Goal: Task Accomplishment & Management: Use online tool/utility

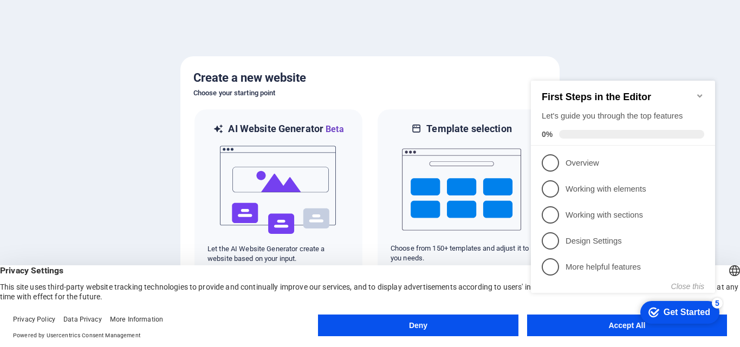
click div "checkmark Get Started 5 First Steps in the Editor Let's guide you through the t…"
click at [679, 311] on div "Get Started" at bounding box center [686, 313] width 47 height 10
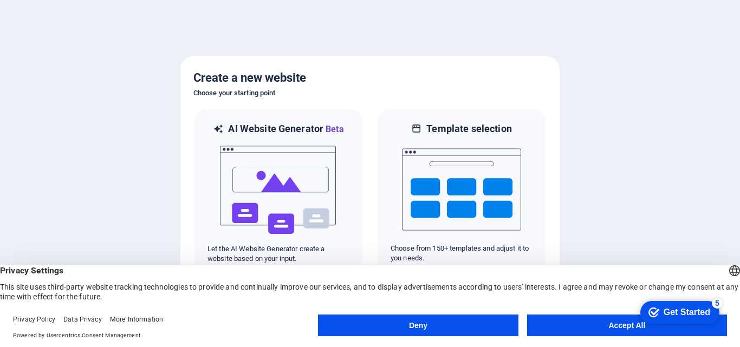
click at [597, 328] on button "Accept All" at bounding box center [627, 326] width 200 height 22
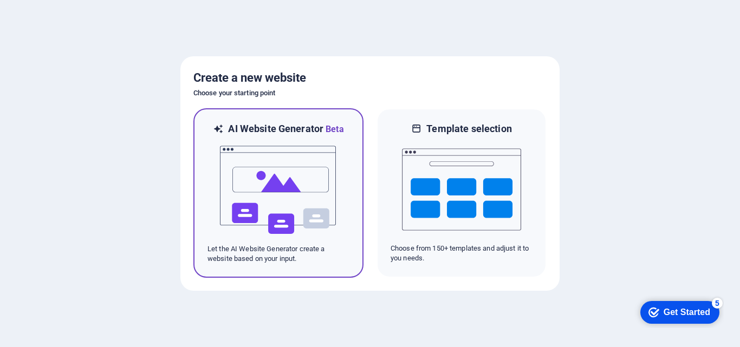
click at [281, 129] on h6 "AI Website Generator Beta" at bounding box center [285, 129] width 115 height 14
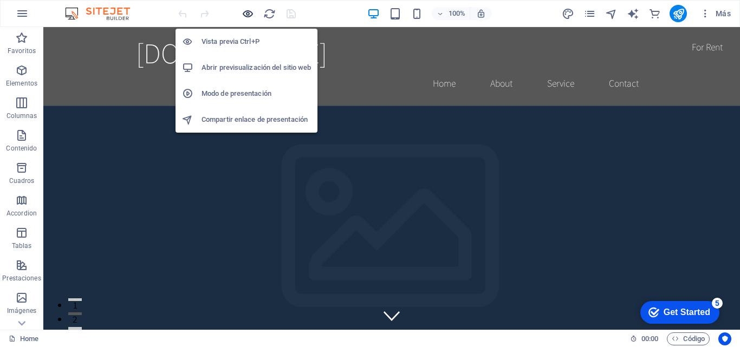
click at [250, 10] on icon "button" at bounding box center [248, 14] width 12 height 12
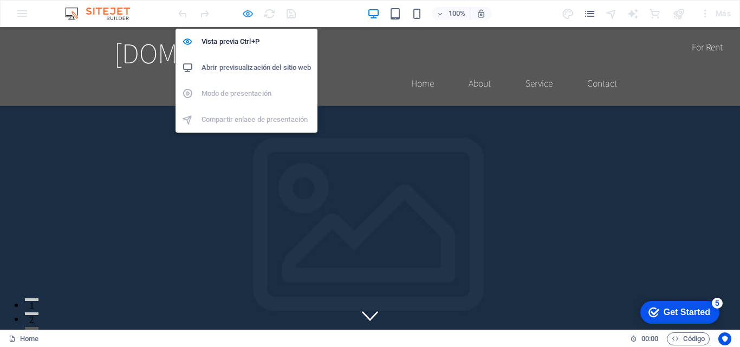
click at [249, 15] on icon "button" at bounding box center [248, 14] width 12 height 12
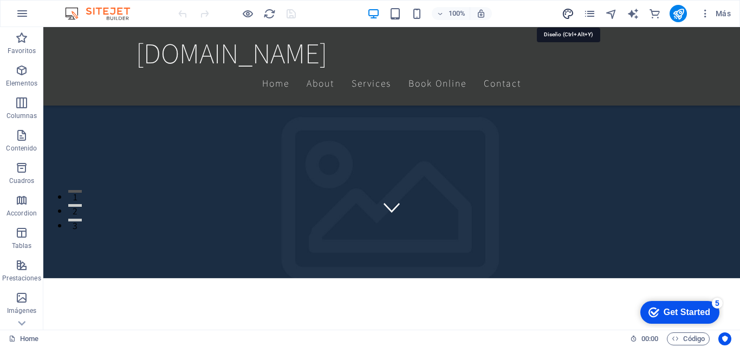
click at [568, 13] on icon "design" at bounding box center [568, 14] width 12 height 12
select select "rem"
select select "200"
select select "px"
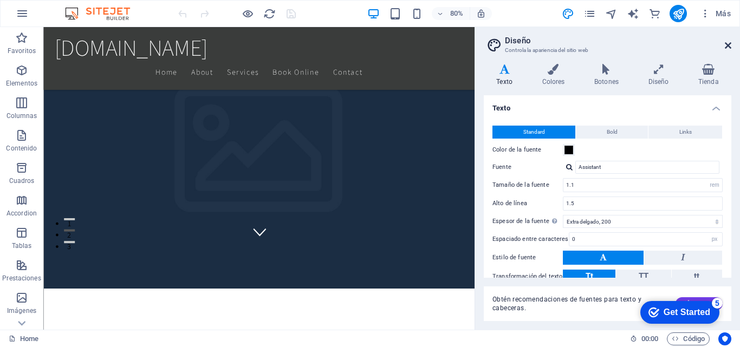
click at [726, 43] on icon at bounding box center [728, 45] width 6 height 9
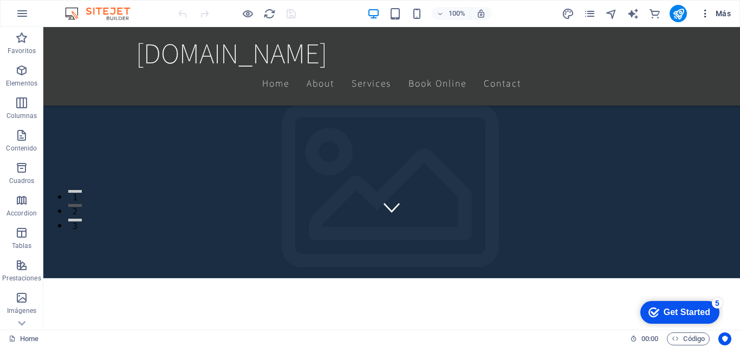
click at [723, 14] on span "Más" at bounding box center [715, 13] width 31 height 11
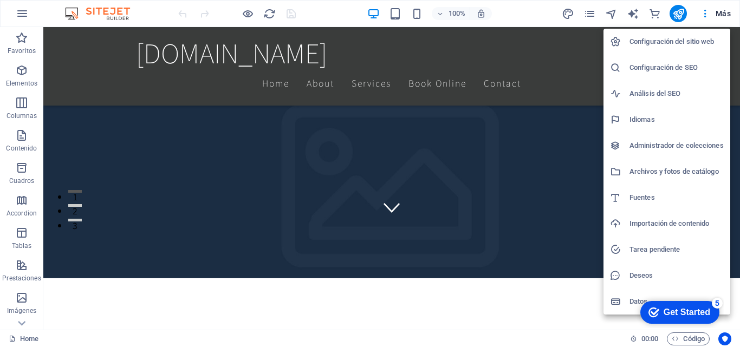
click at [676, 38] on h6 "Configuración del sitio web" at bounding box center [676, 41] width 94 height 13
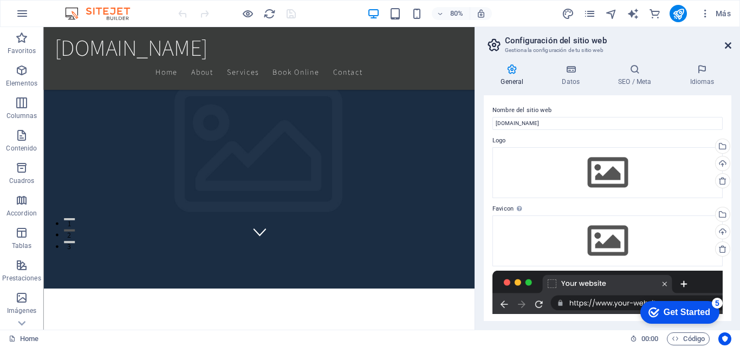
click at [730, 41] on icon at bounding box center [728, 45] width 6 height 9
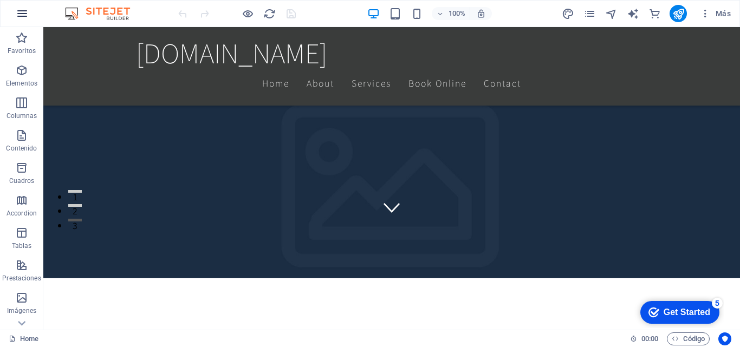
click at [28, 16] on icon "button" at bounding box center [22, 13] width 13 height 13
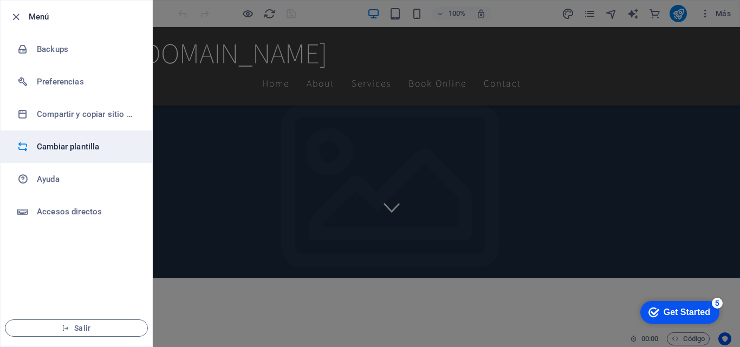
click at [70, 147] on h6 "Cambiar plantilla" at bounding box center [87, 146] width 100 height 13
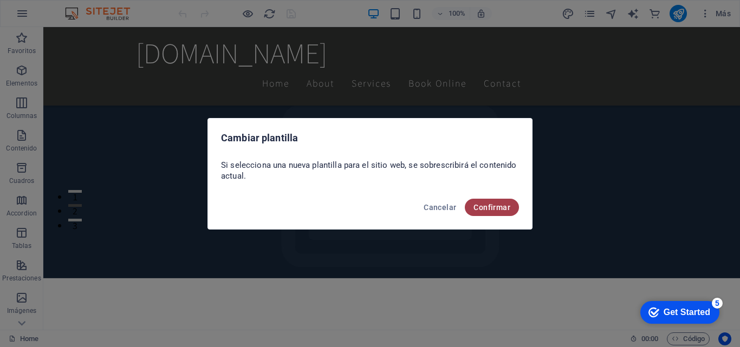
click at [496, 209] on span "Confirmar" at bounding box center [491, 207] width 37 height 9
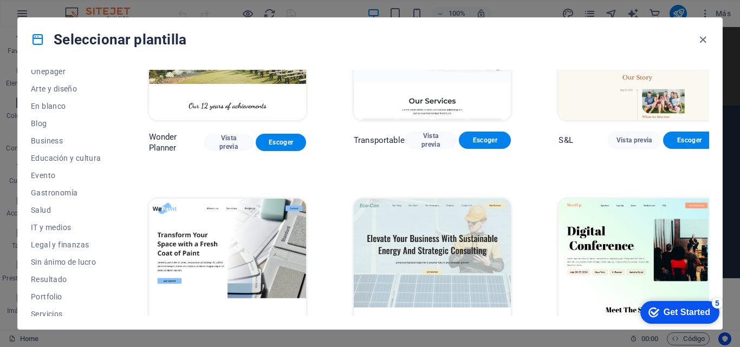
scroll to position [162, 0]
click at [69, 106] on span "Educación y cultura" at bounding box center [66, 106] width 70 height 9
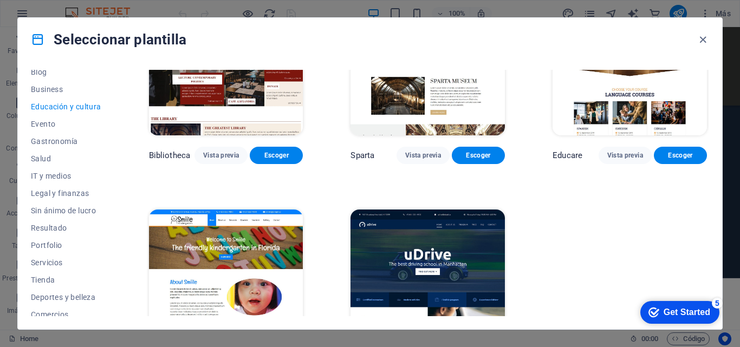
scroll to position [198, 0]
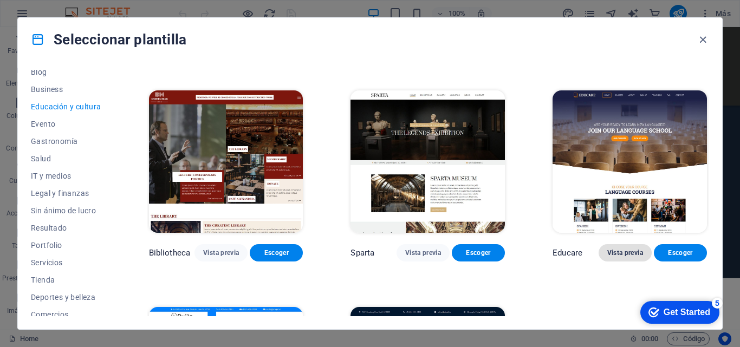
click at [617, 253] on span "Vista previa" at bounding box center [625, 253] width 36 height 9
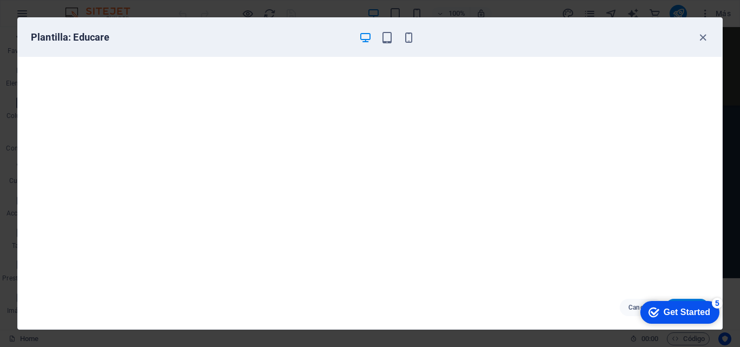
scroll to position [0, 0]
click at [706, 35] on icon "button" at bounding box center [703, 37] width 12 height 12
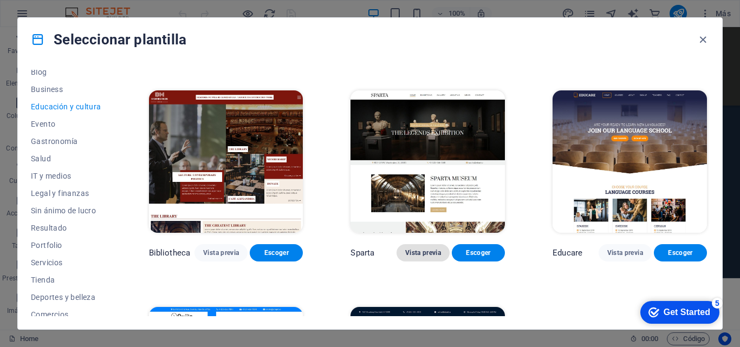
click at [423, 249] on button "Vista previa" at bounding box center [422, 252] width 53 height 17
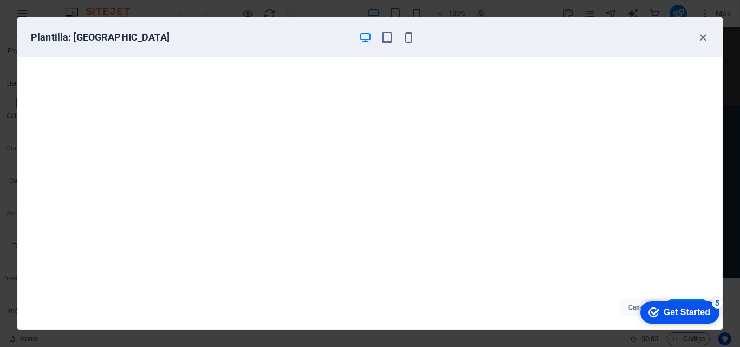
scroll to position [3, 0]
click at [683, 308] on div "Get Started" at bounding box center [686, 313] width 47 height 10
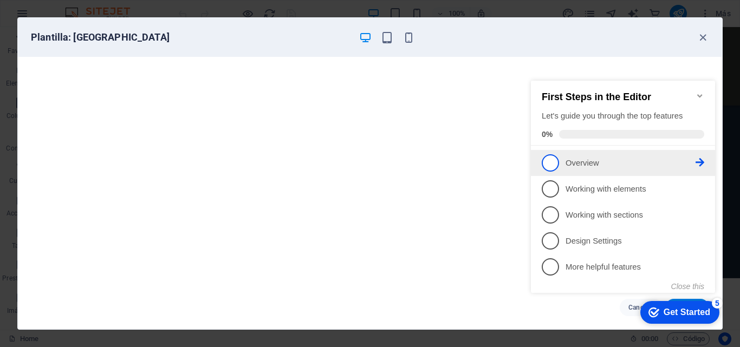
click at [549, 166] on span "1" at bounding box center [550, 162] width 17 height 17
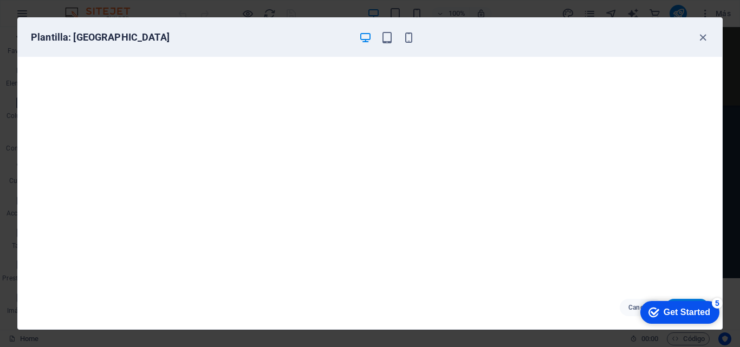
scroll to position [0, 0]
click at [672, 314] on div "Get Started" at bounding box center [686, 313] width 47 height 10
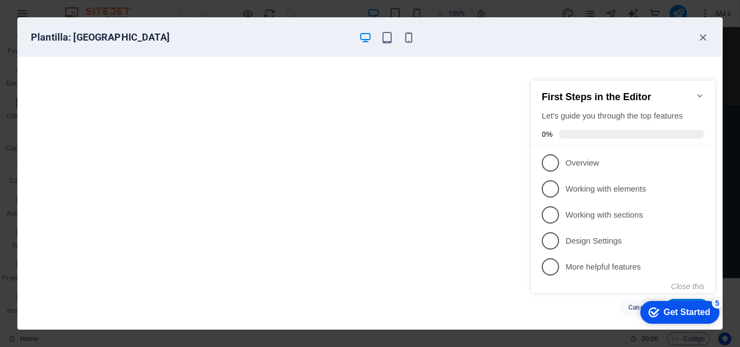
click at [672, 314] on div "Get Started" at bounding box center [686, 313] width 47 height 10
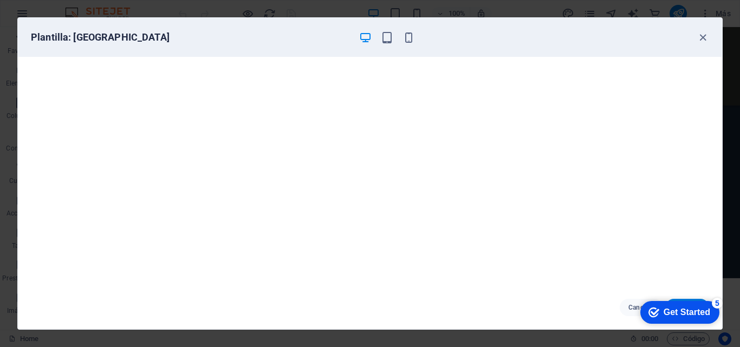
drag, startPoint x: 508, startPoint y: 32, endPoint x: 476, endPoint y: -4, distance: 47.6
click at [476, 0] on html "[DOMAIN_NAME] Home Favoritos Elementos Columnas Contenido [PERSON_NAME] Accordi…" at bounding box center [370, 173] width 740 height 347
click at [538, 314] on div "Cancelar Escoger" at bounding box center [370, 307] width 704 height 43
click at [704, 40] on icon "button" at bounding box center [703, 37] width 12 height 12
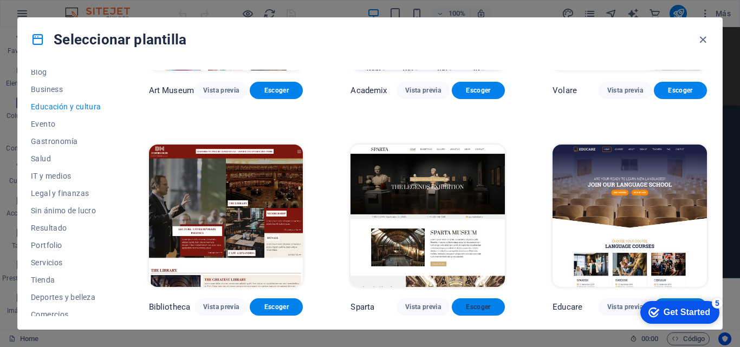
scroll to position [198, 0]
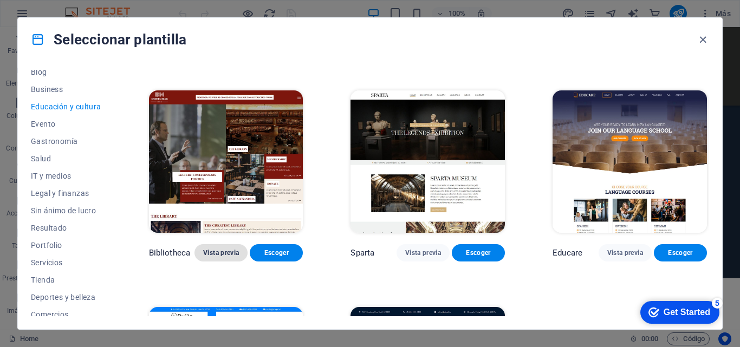
click at [232, 256] on span "Vista previa" at bounding box center [221, 253] width 36 height 9
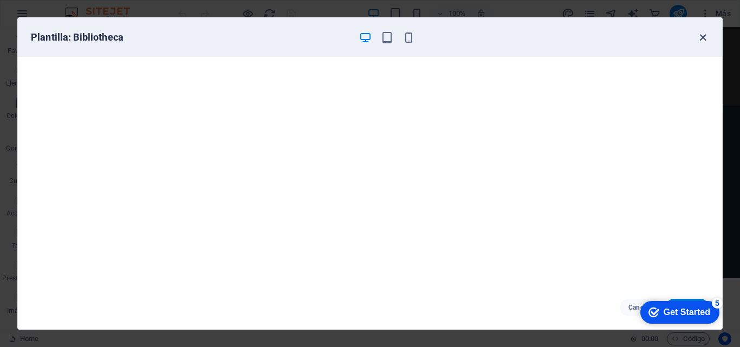
click at [703, 34] on icon "button" at bounding box center [703, 37] width 12 height 12
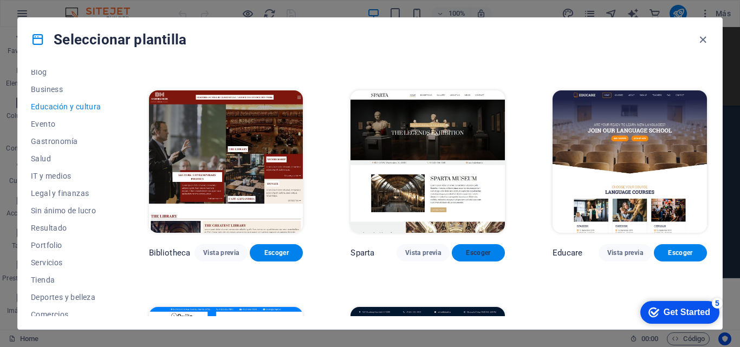
click at [480, 251] on span "Escoger" at bounding box center [478, 253] width 36 height 9
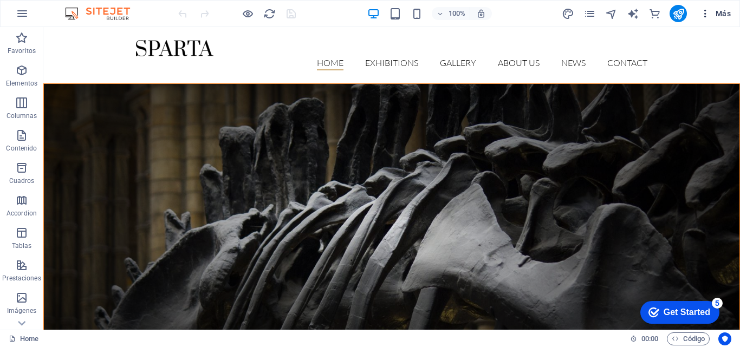
click at [720, 11] on span "Más" at bounding box center [715, 13] width 31 height 11
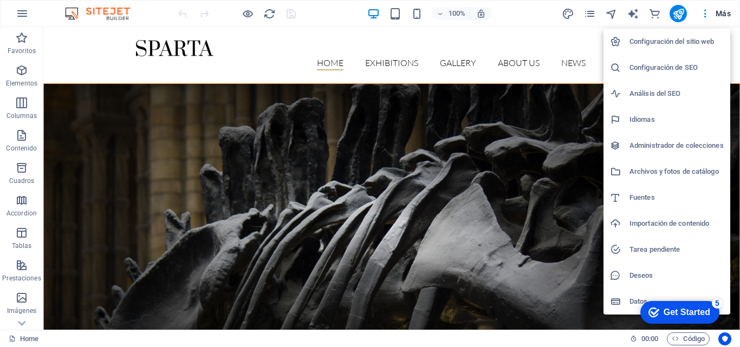
click at [668, 36] on h6 "Configuración del sitio web" at bounding box center [676, 41] width 94 height 13
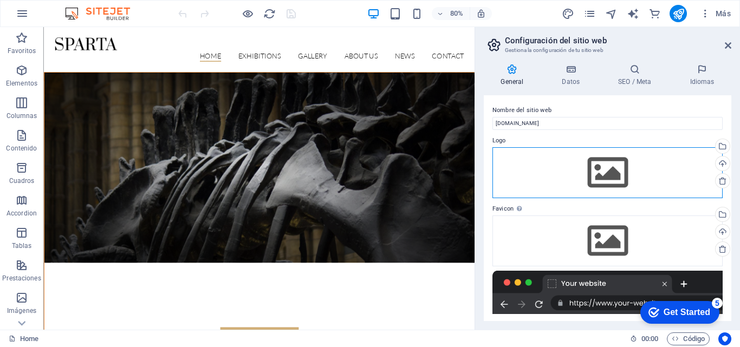
click at [617, 170] on div "Arrastra archivos aquí, haz clic para escoger archivos o selecciona archivos de…" at bounding box center [607, 172] width 230 height 51
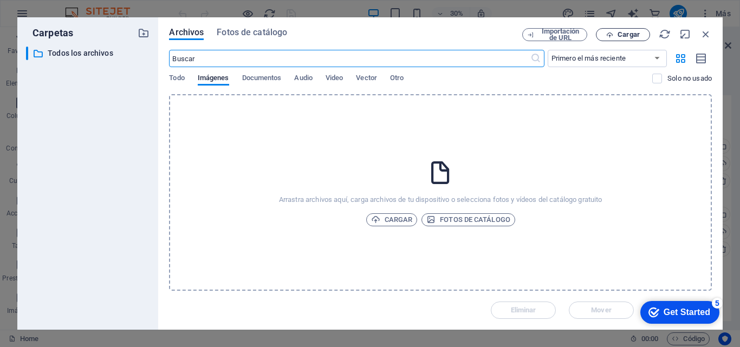
click at [635, 36] on span "Cargar" at bounding box center [628, 34] width 22 height 6
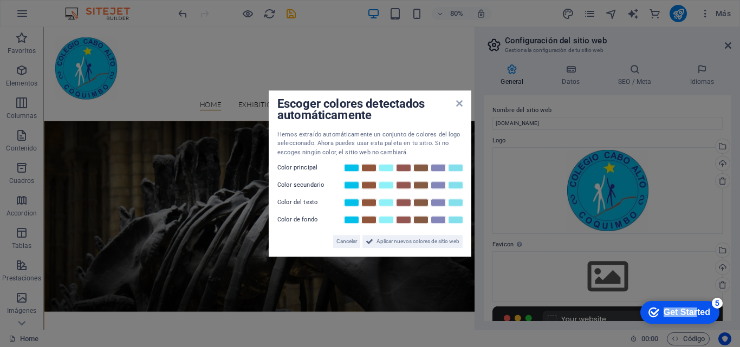
drag, startPoint x: 697, startPoint y: 307, endPoint x: 482, endPoint y: 335, distance: 216.9
click html "checkmark Get Started 5 First Steps in the Editor Let's guide you through the t…"
click at [396, 242] on span "Aplicar nuevos colores de sitio web" at bounding box center [417, 241] width 83 height 13
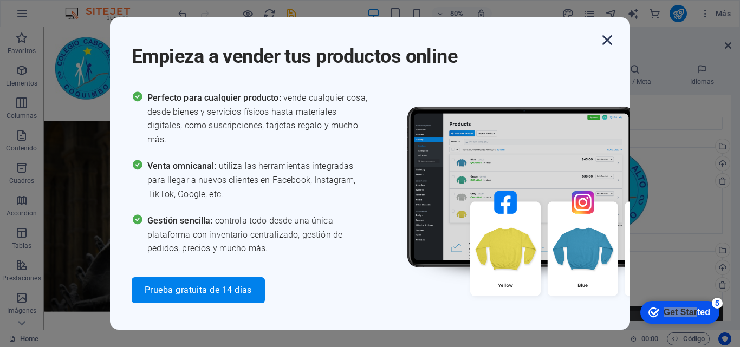
click at [611, 40] on icon "button" at bounding box center [606, 39] width 19 height 19
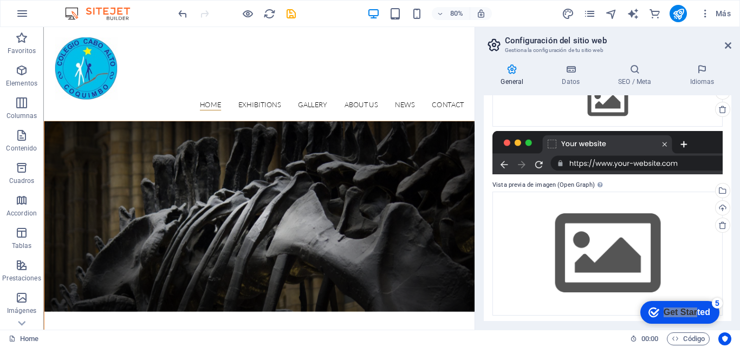
scroll to position [179, 0]
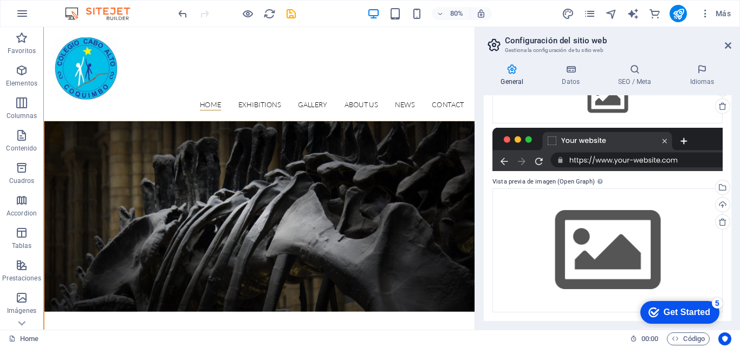
click at [707, 309] on div "Get Started" at bounding box center [686, 313] width 47 height 10
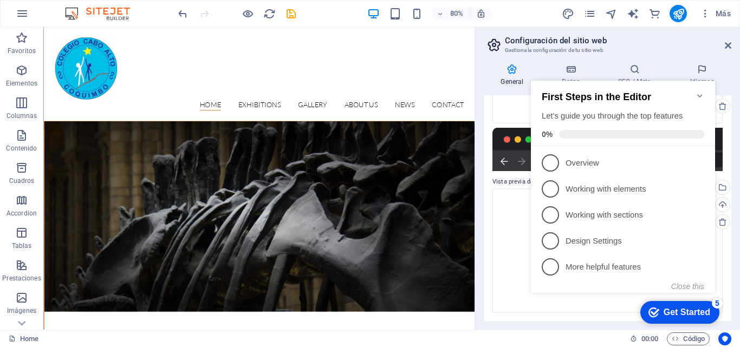
click at [707, 309] on div "Get Started" at bounding box center [686, 313] width 47 height 10
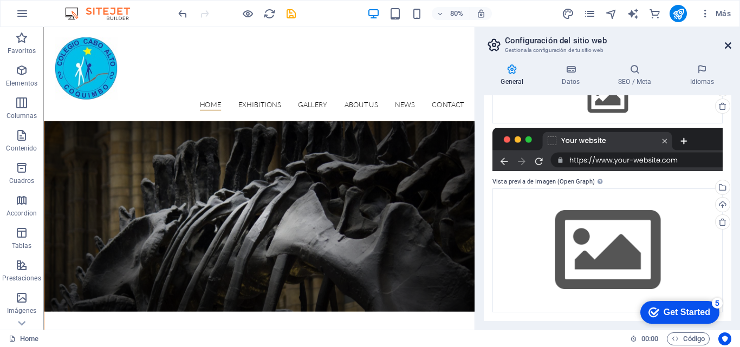
click at [728, 43] on icon at bounding box center [728, 45] width 6 height 9
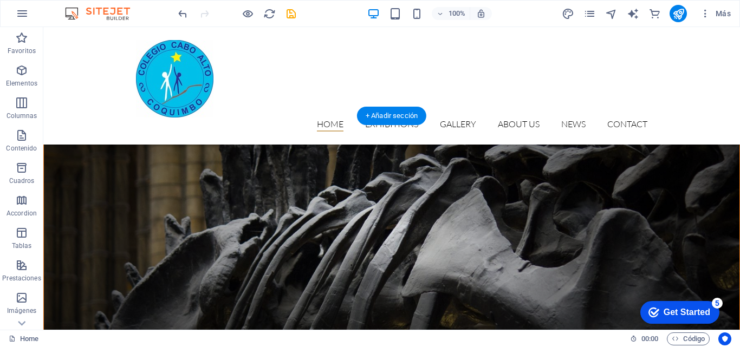
scroll to position [0, 0]
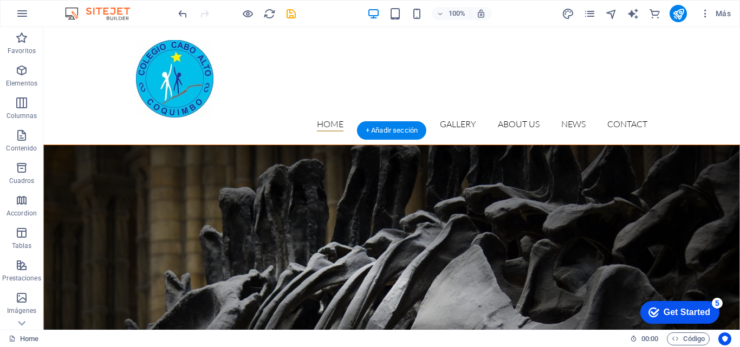
click at [382, 187] on figure at bounding box center [391, 287] width 695 height 285
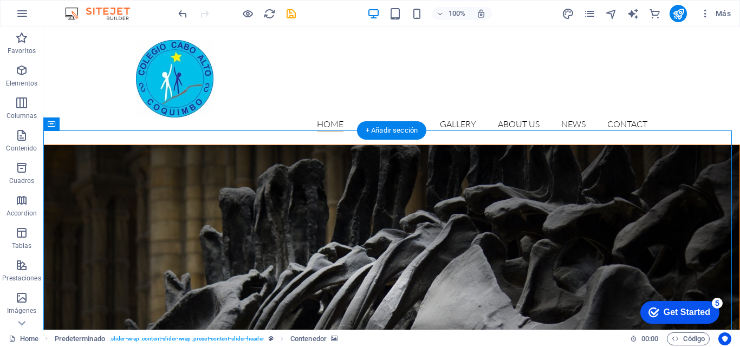
click at [230, 182] on figure at bounding box center [391, 287] width 695 height 285
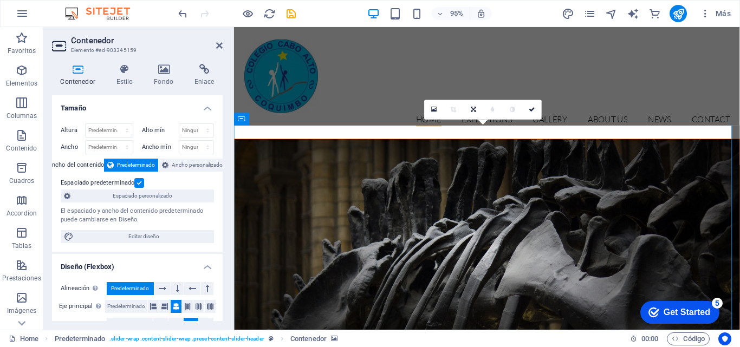
click at [368, 178] on figure at bounding box center [500, 263] width 531 height 236
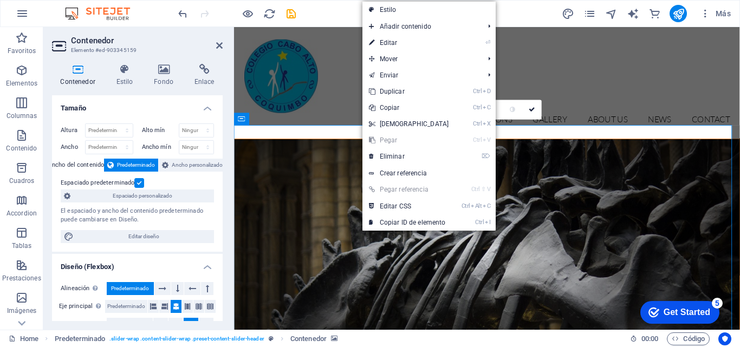
click at [349, 175] on figure at bounding box center [500, 263] width 531 height 236
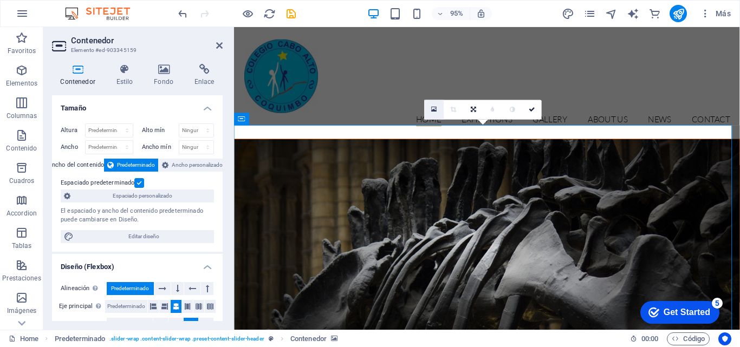
click at [437, 109] on icon at bounding box center [434, 109] width 6 height 7
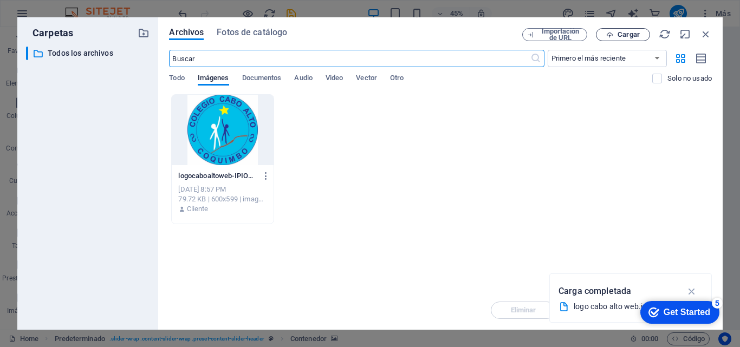
click at [621, 35] on span "Cargar" at bounding box center [628, 34] width 22 height 6
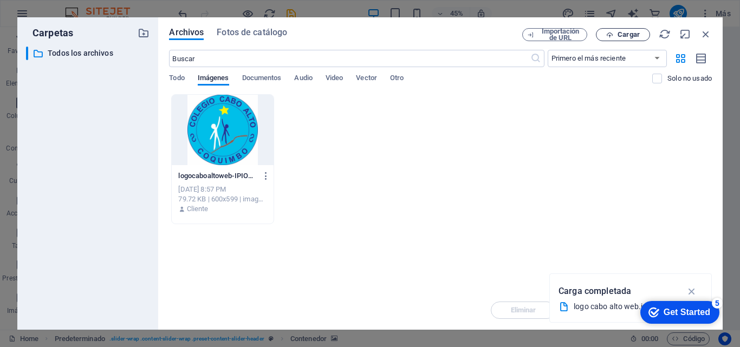
click at [619, 37] on span "Cargar" at bounding box center [628, 34] width 22 height 6
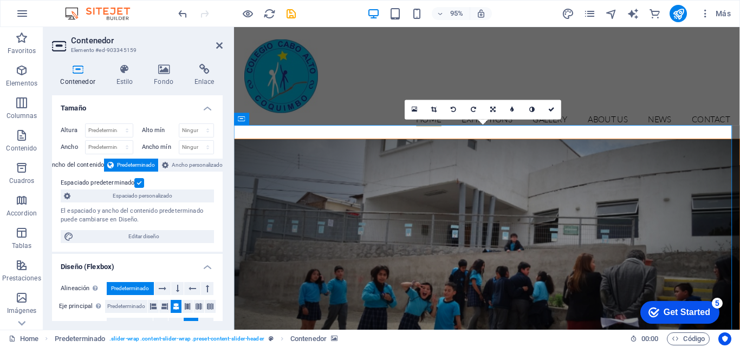
click at [223, 42] on aside "Contenedor Elemento #ed-903345159 Contenedor Estilo Fondo Enlace Tamaño Altura …" at bounding box center [138, 178] width 191 height 303
click at [219, 48] on icon at bounding box center [219, 45] width 6 height 9
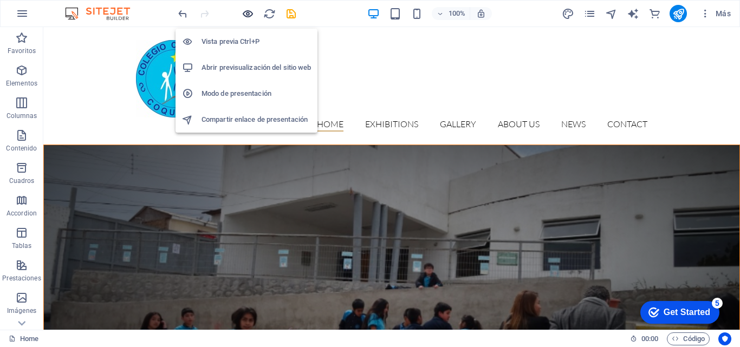
click at [252, 10] on icon "button" at bounding box center [248, 14] width 12 height 12
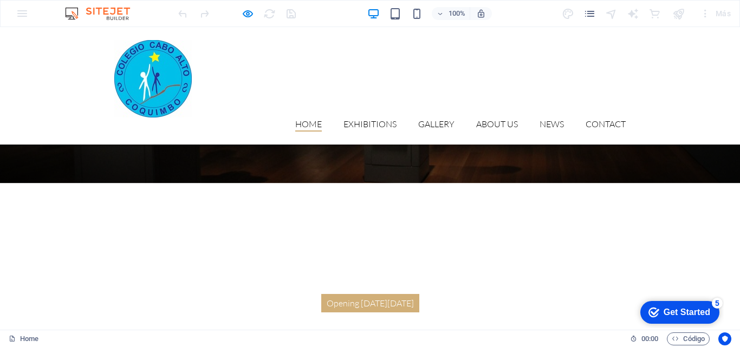
scroll to position [867, 0]
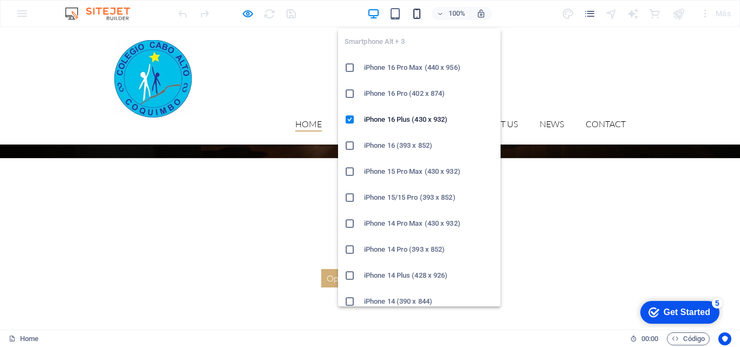
click at [419, 11] on icon "button" at bounding box center [417, 14] width 12 height 12
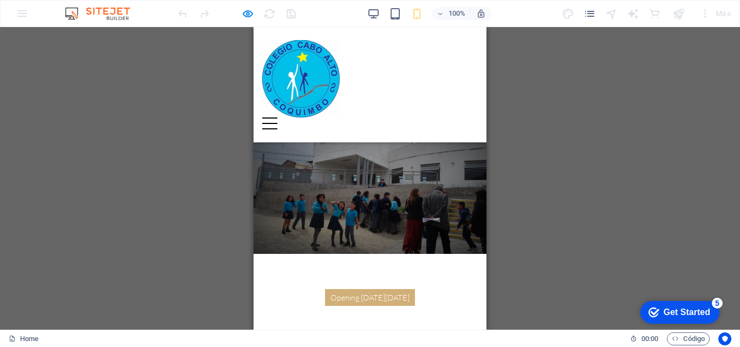
scroll to position [0, 0]
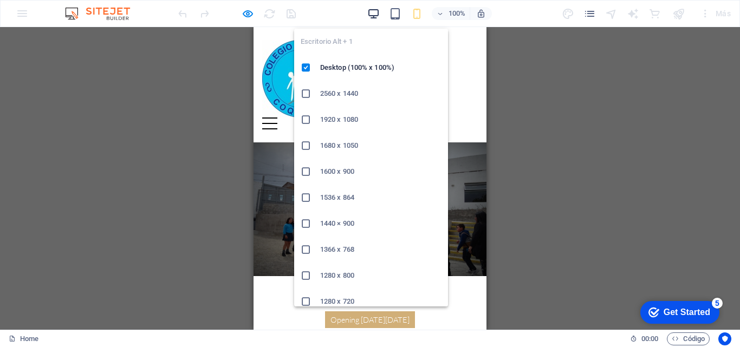
click at [378, 9] on icon "button" at bounding box center [373, 14] width 12 height 12
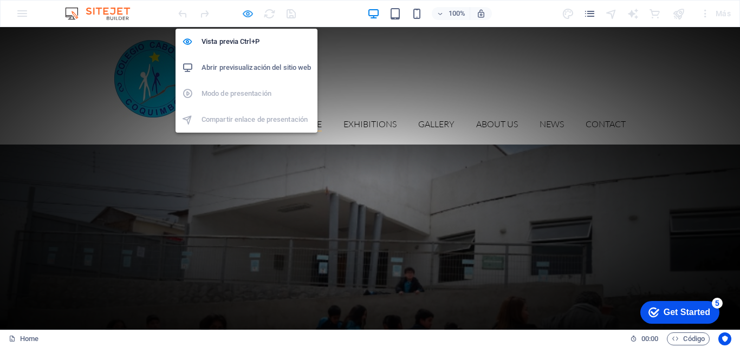
click at [251, 10] on icon "button" at bounding box center [248, 14] width 12 height 12
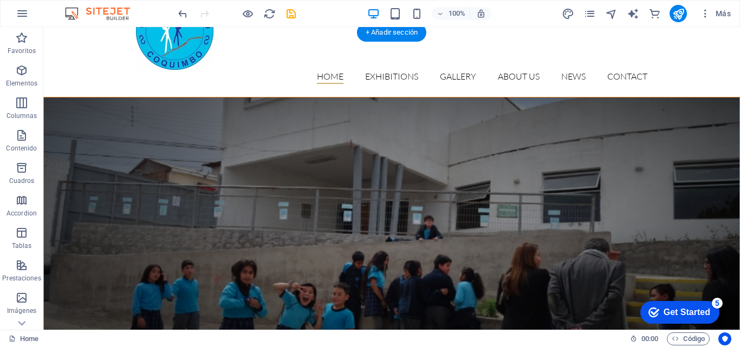
scroll to position [108, 0]
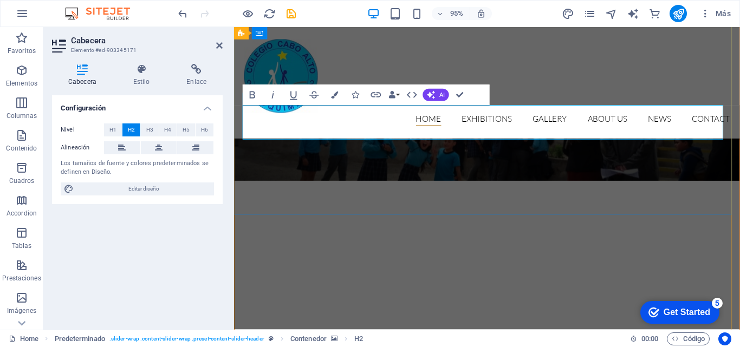
click at [650, 277] on h2 "Colegio cabo alto" at bounding box center [500, 295] width 511 height 36
click at [537, 162] on figure at bounding box center [500, 106] width 531 height 166
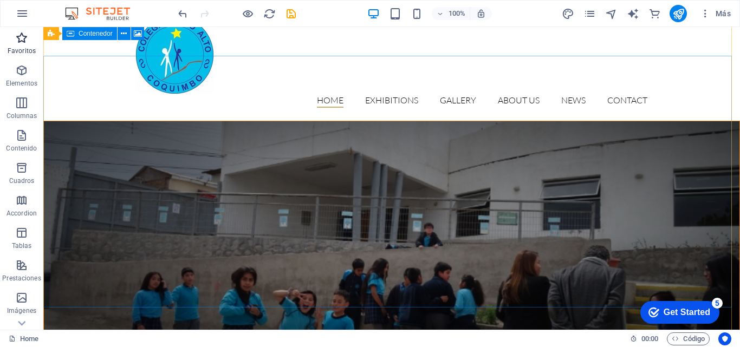
scroll to position [0, 0]
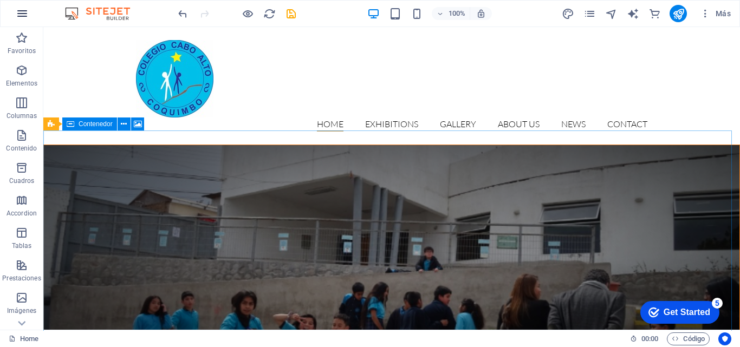
click at [21, 8] on icon "button" at bounding box center [22, 13] width 13 height 13
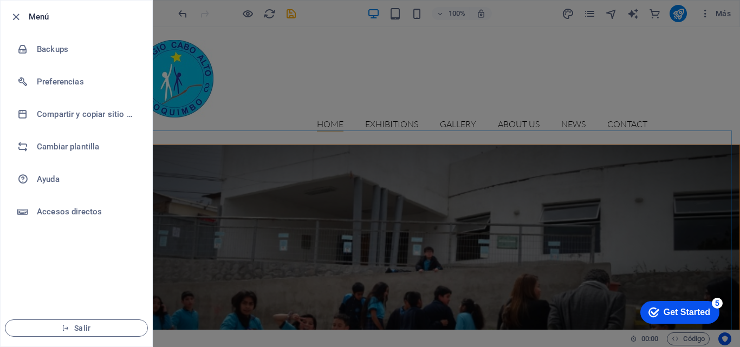
click at [236, 168] on div at bounding box center [370, 173] width 740 height 347
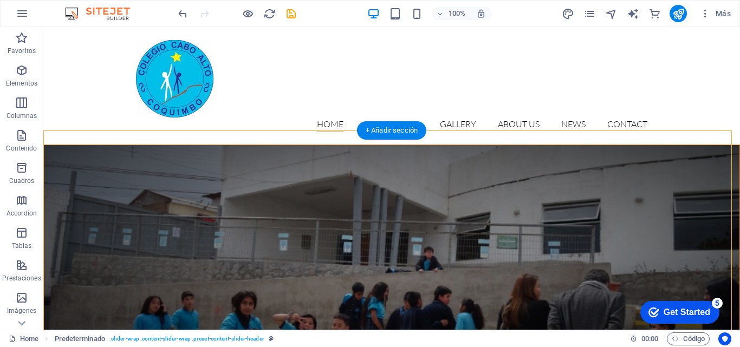
drag, startPoint x: 379, startPoint y: 256, endPoint x: 393, endPoint y: 202, distance: 56.1
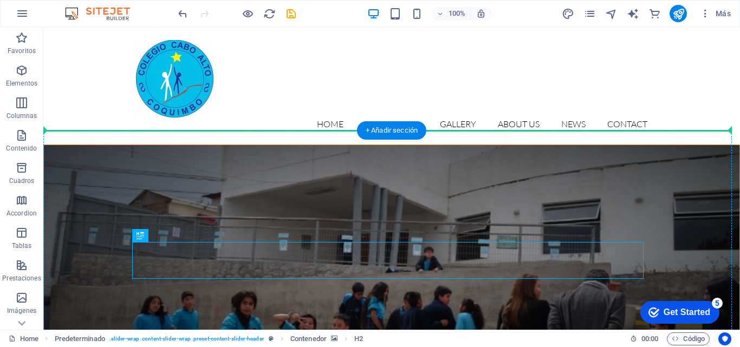
drag, startPoint x: 360, startPoint y: 253, endPoint x: 366, endPoint y: 218, distance: 36.2
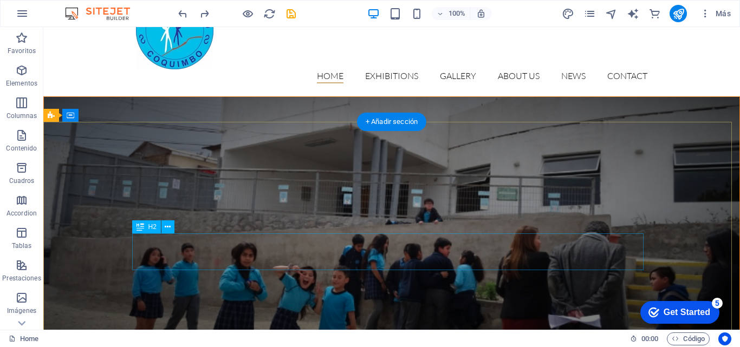
scroll to position [108, 0]
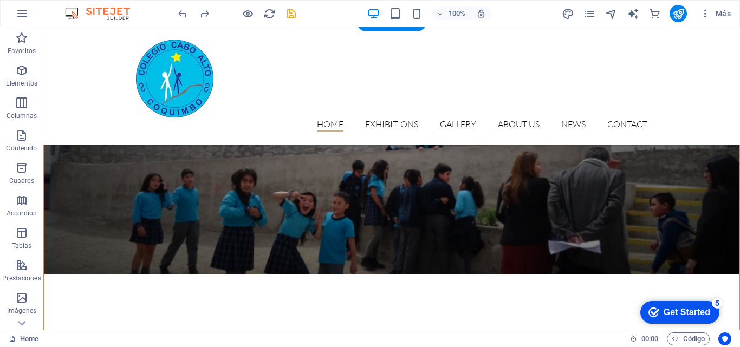
click at [374, 208] on figure at bounding box center [391, 149] width 695 height 252
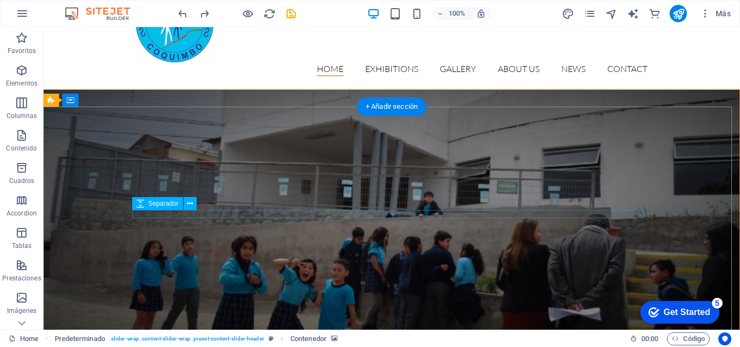
scroll to position [0, 0]
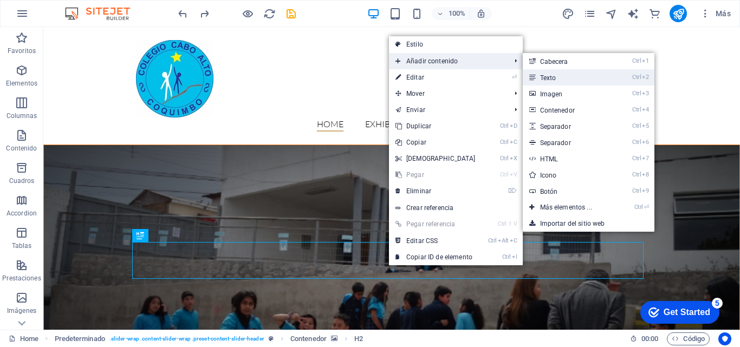
click at [559, 71] on link "Ctrl 2 Texto" at bounding box center [568, 77] width 91 height 16
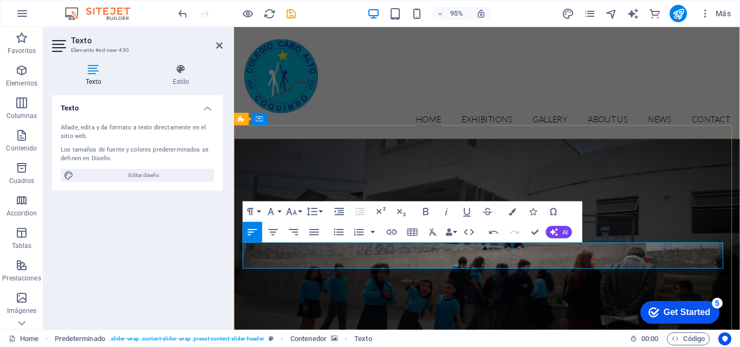
click at [473, 301] on figure at bounding box center [500, 260] width 531 height 230
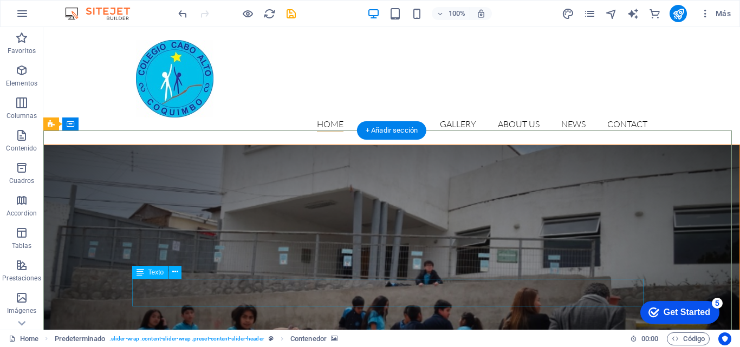
click at [175, 274] on icon at bounding box center [175, 271] width 6 height 11
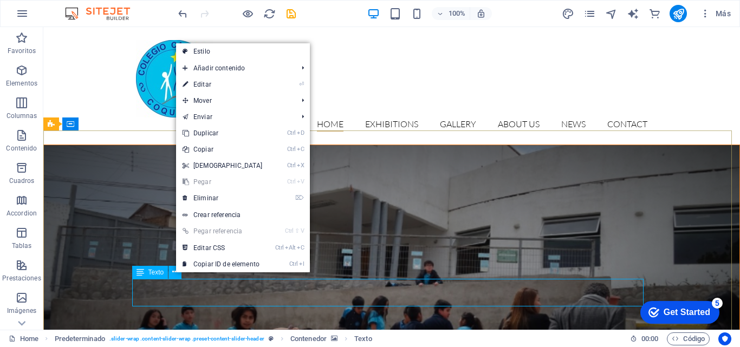
click at [141, 272] on icon at bounding box center [140, 272] width 8 height 13
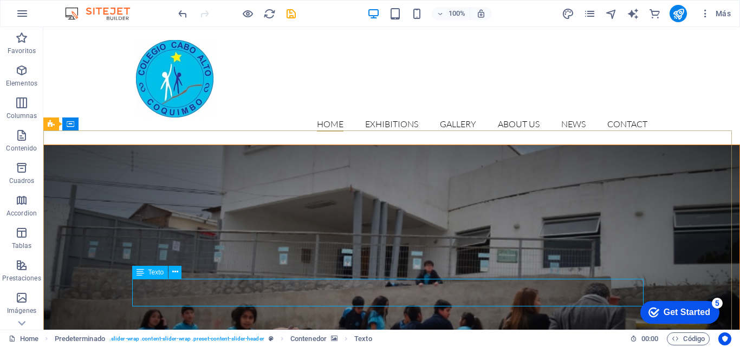
click at [141, 272] on icon at bounding box center [140, 272] width 8 height 13
click at [138, 272] on icon at bounding box center [140, 272] width 8 height 13
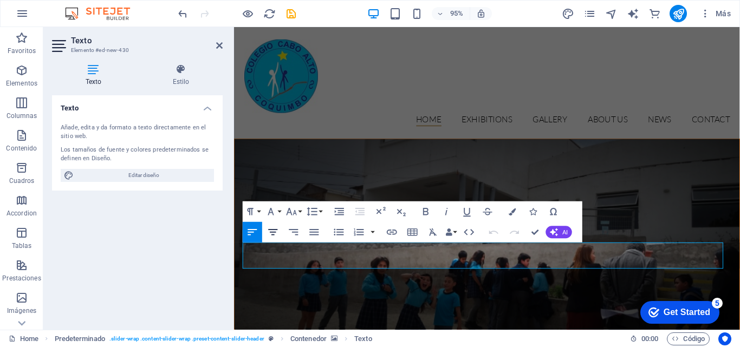
click at [272, 231] on icon "button" at bounding box center [273, 232] width 12 height 12
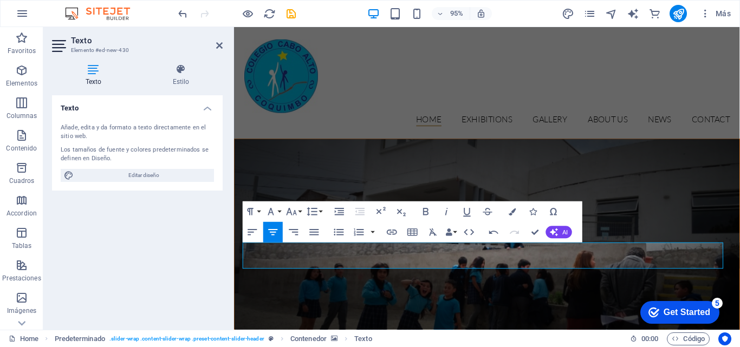
click at [508, 323] on figure at bounding box center [500, 260] width 531 height 230
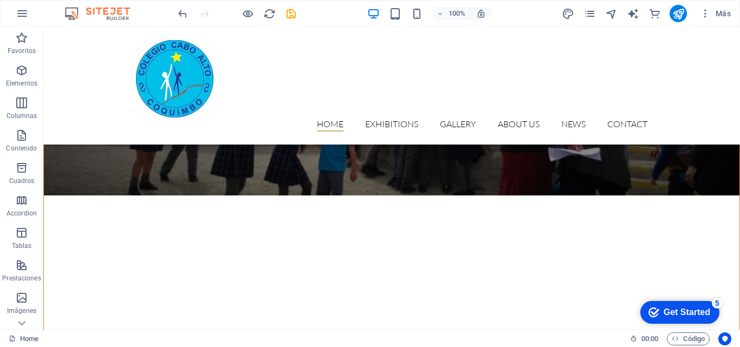
scroll to position [217, 0]
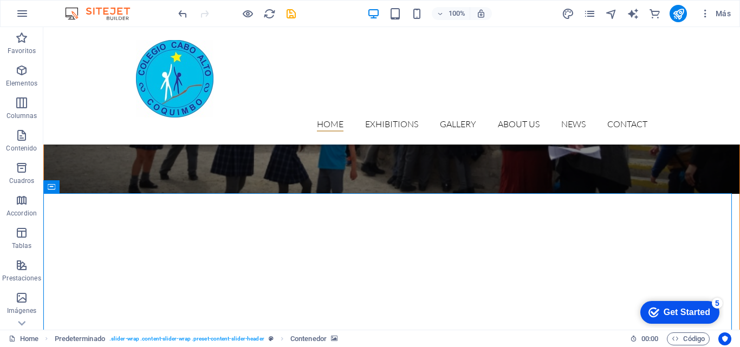
scroll to position [325, 0]
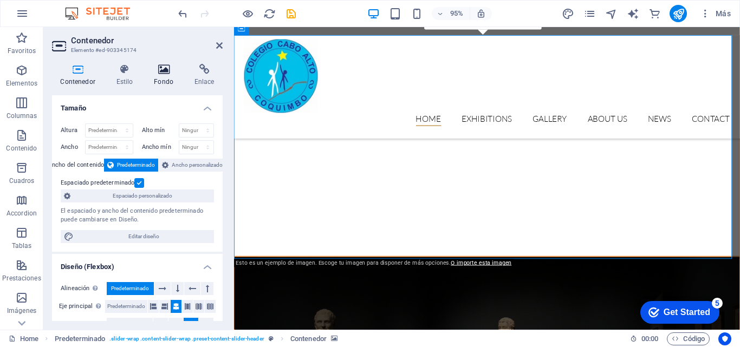
click at [160, 69] on icon at bounding box center [164, 69] width 36 height 11
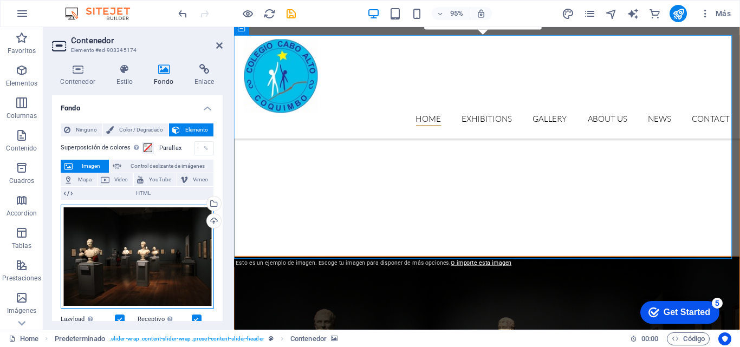
click at [167, 270] on div "Arrastra archivos aquí, haz clic para escoger archivos o selecciona archivos de…" at bounding box center [137, 257] width 153 height 104
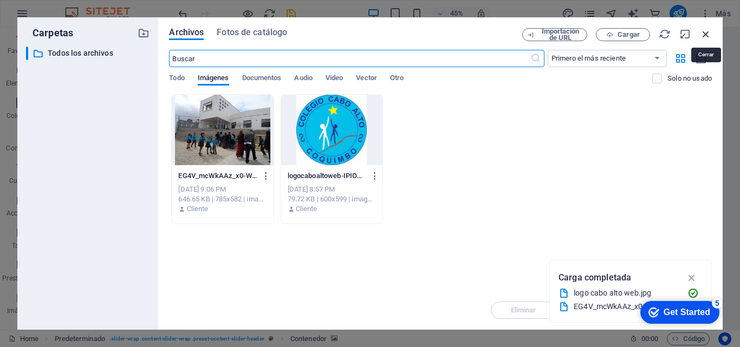
click at [707, 35] on icon "button" at bounding box center [706, 34] width 12 height 12
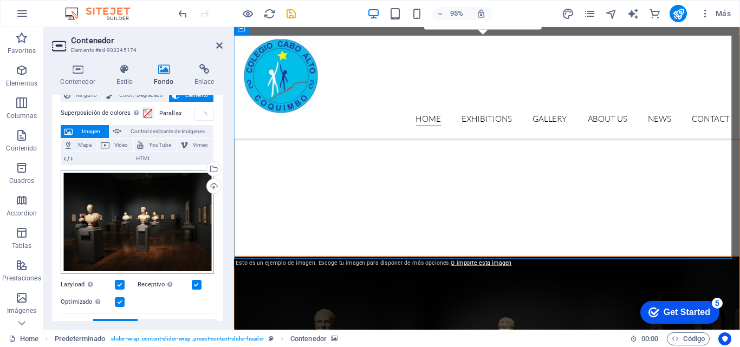
scroll to position [54, 0]
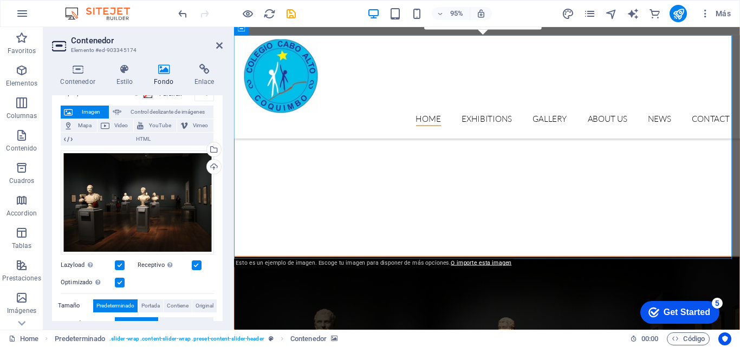
drag, startPoint x: 138, startPoint y: 198, endPoint x: 108, endPoint y: 144, distance: 61.8
click at [108, 144] on span "HTML" at bounding box center [143, 139] width 134 height 13
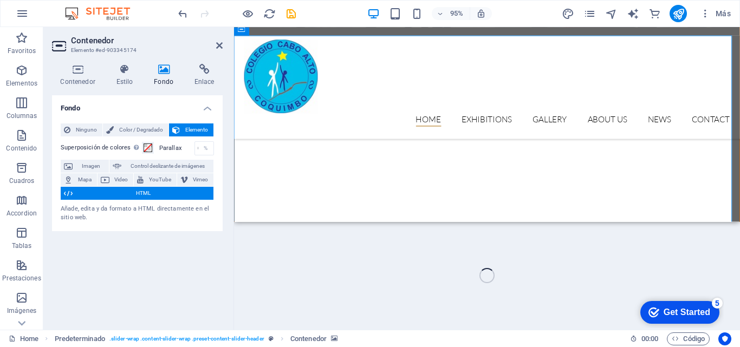
scroll to position [0, 0]
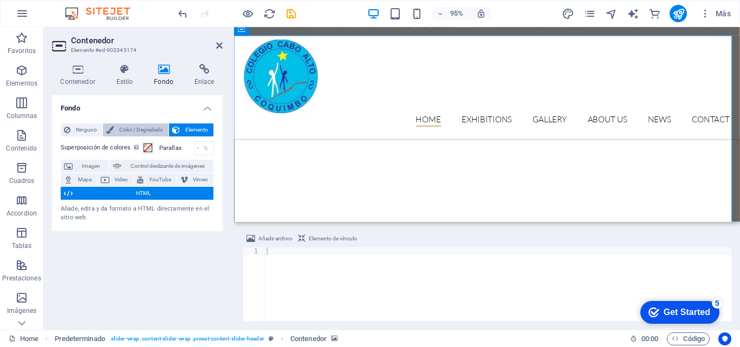
click at [137, 133] on span "Color / Degradado" at bounding box center [141, 129] width 48 height 13
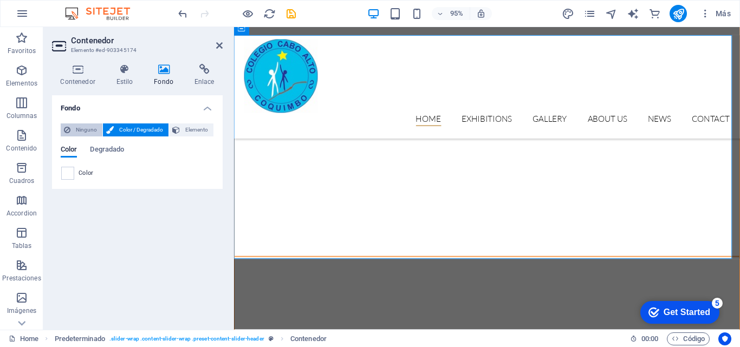
click at [92, 131] on span "Ninguno" at bounding box center [86, 129] width 25 height 13
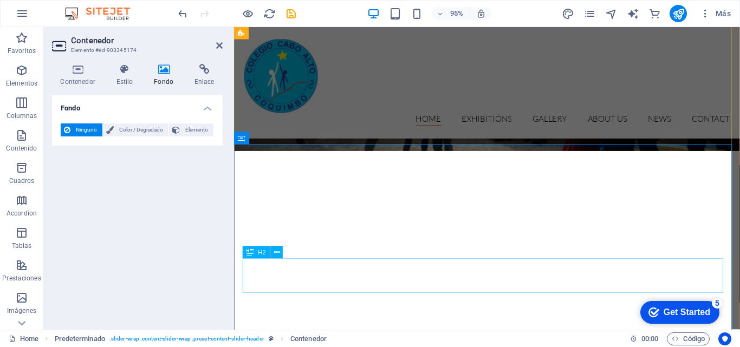
scroll to position [217, 0]
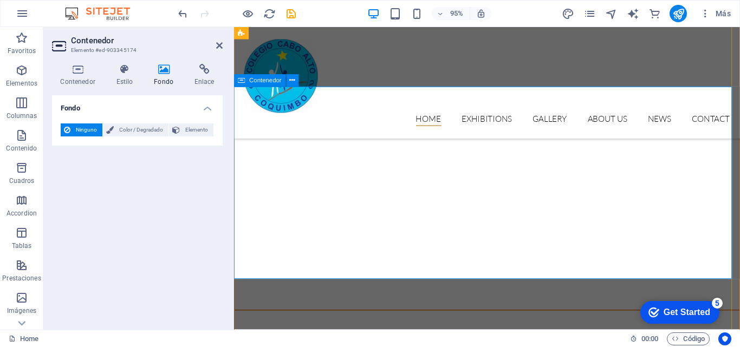
scroll to position [271, 0]
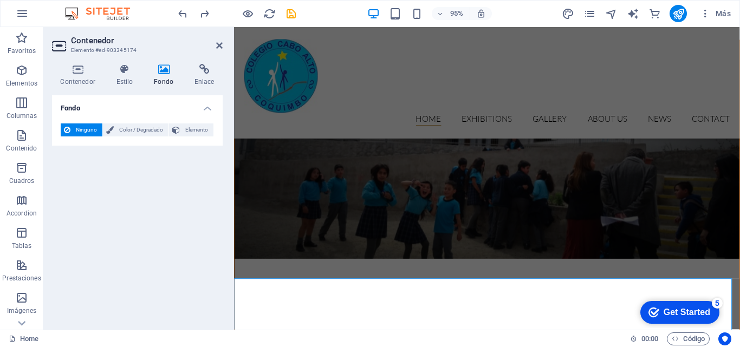
scroll to position [280, 0]
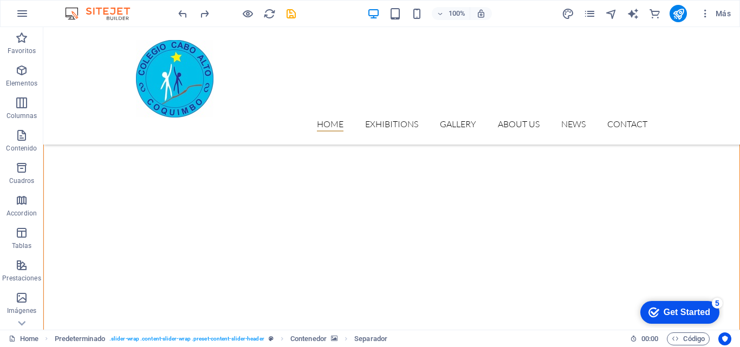
scroll to position [433, 0]
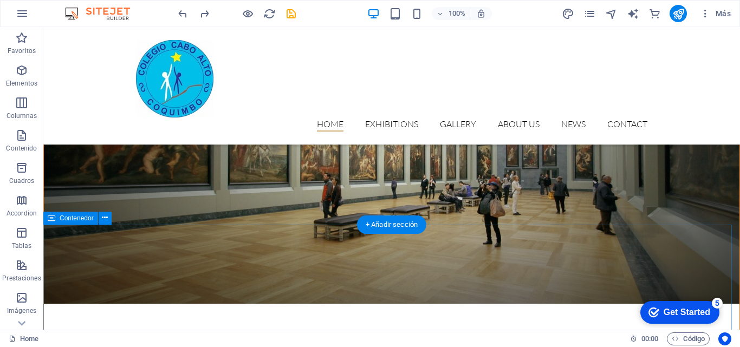
scroll to position [1517, 0]
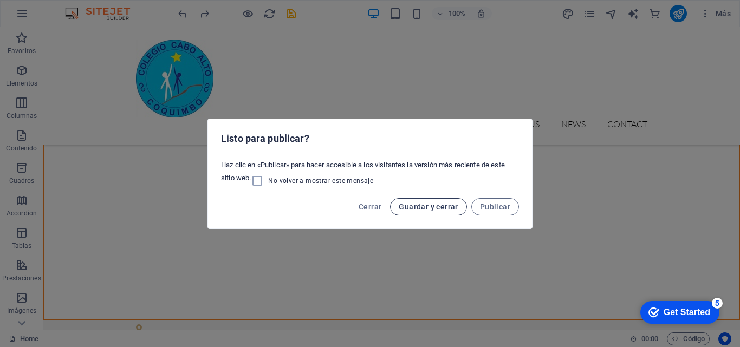
click at [435, 207] on span "Guardar y cerrar" at bounding box center [428, 207] width 59 height 9
